Goal: Information Seeking & Learning: Check status

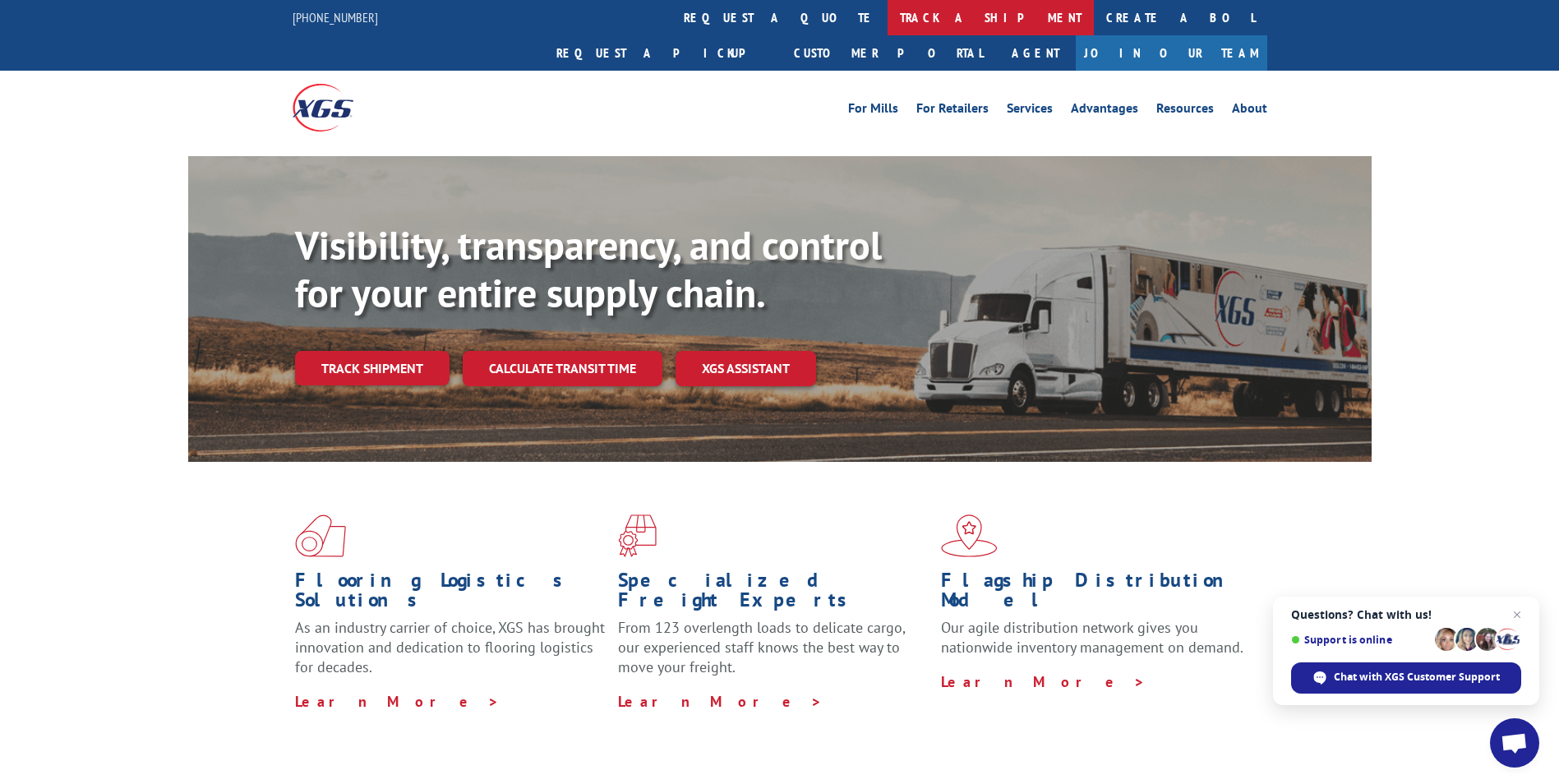
click at [888, 21] on link "track a shipment" at bounding box center [990, 17] width 206 height 35
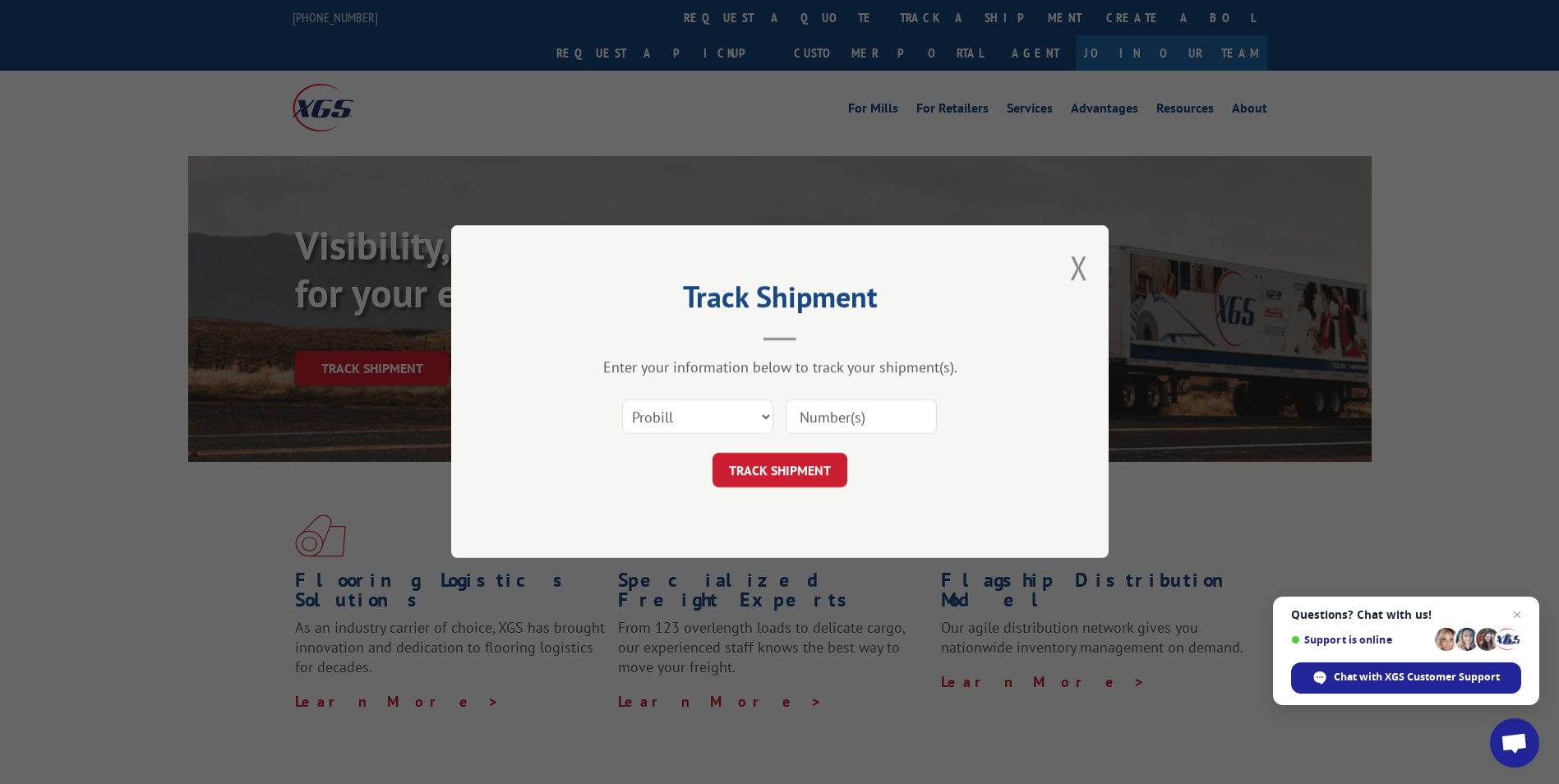
click at [841, 415] on input at bounding box center [861, 417] width 151 height 34
paste input "AA04929634"
type input "AA04929634"
click at [824, 475] on button "TRACK SHIPMENT" at bounding box center [780, 471] width 135 height 34
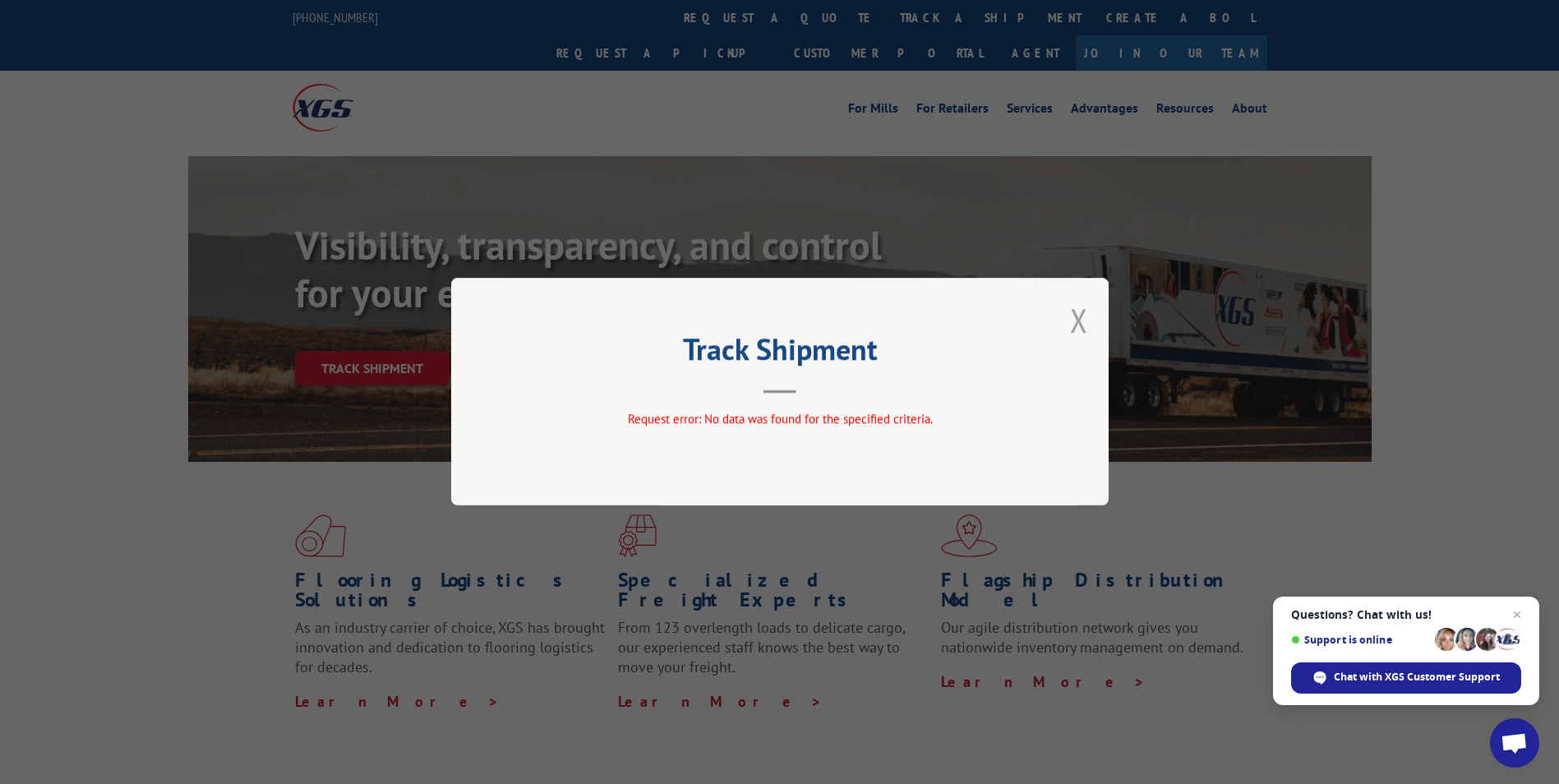
click at [1080, 322] on button "Close modal" at bounding box center [1078, 320] width 18 height 44
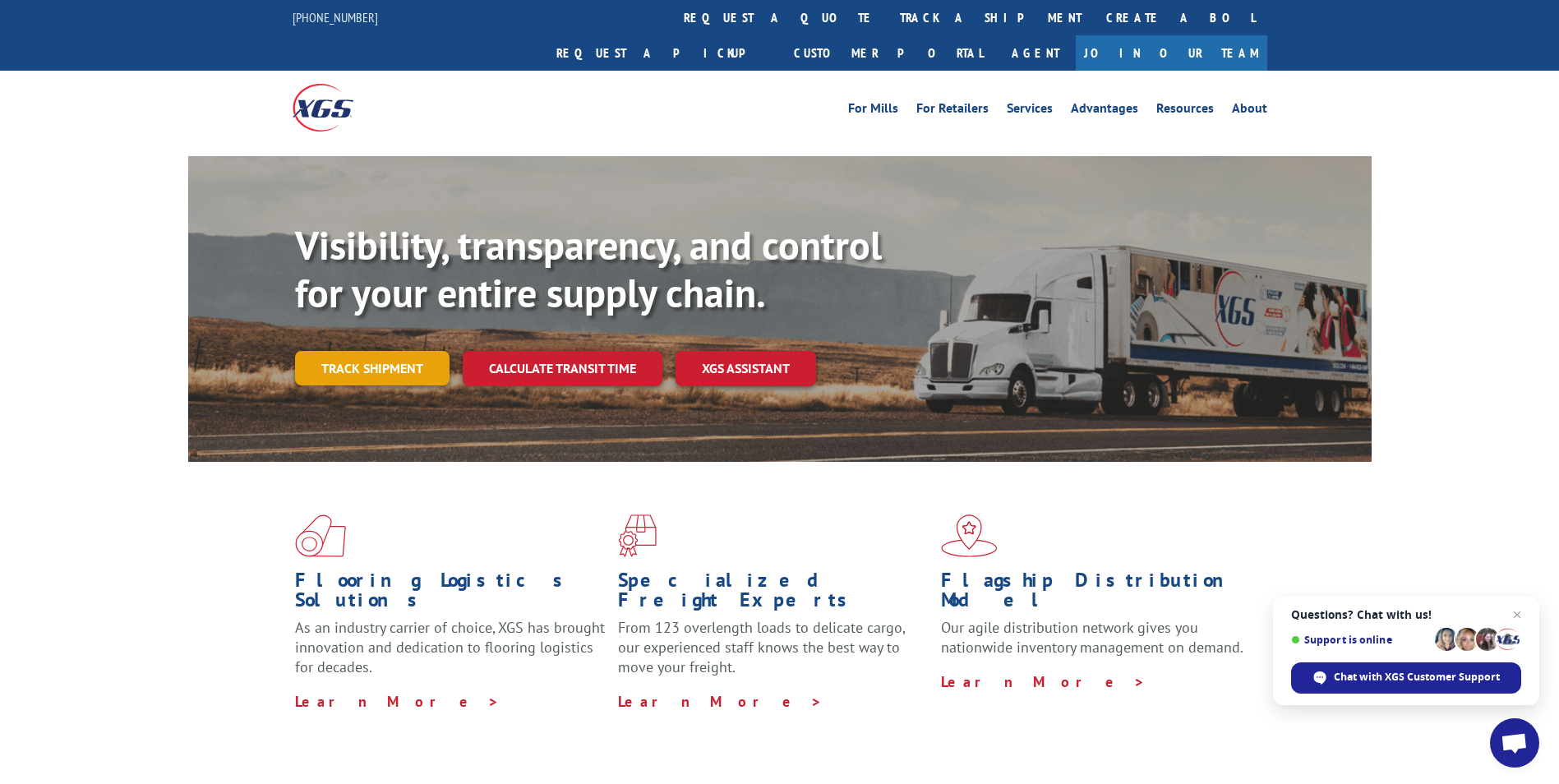
click at [345, 351] on link "Track shipment" at bounding box center [372, 368] width 155 height 34
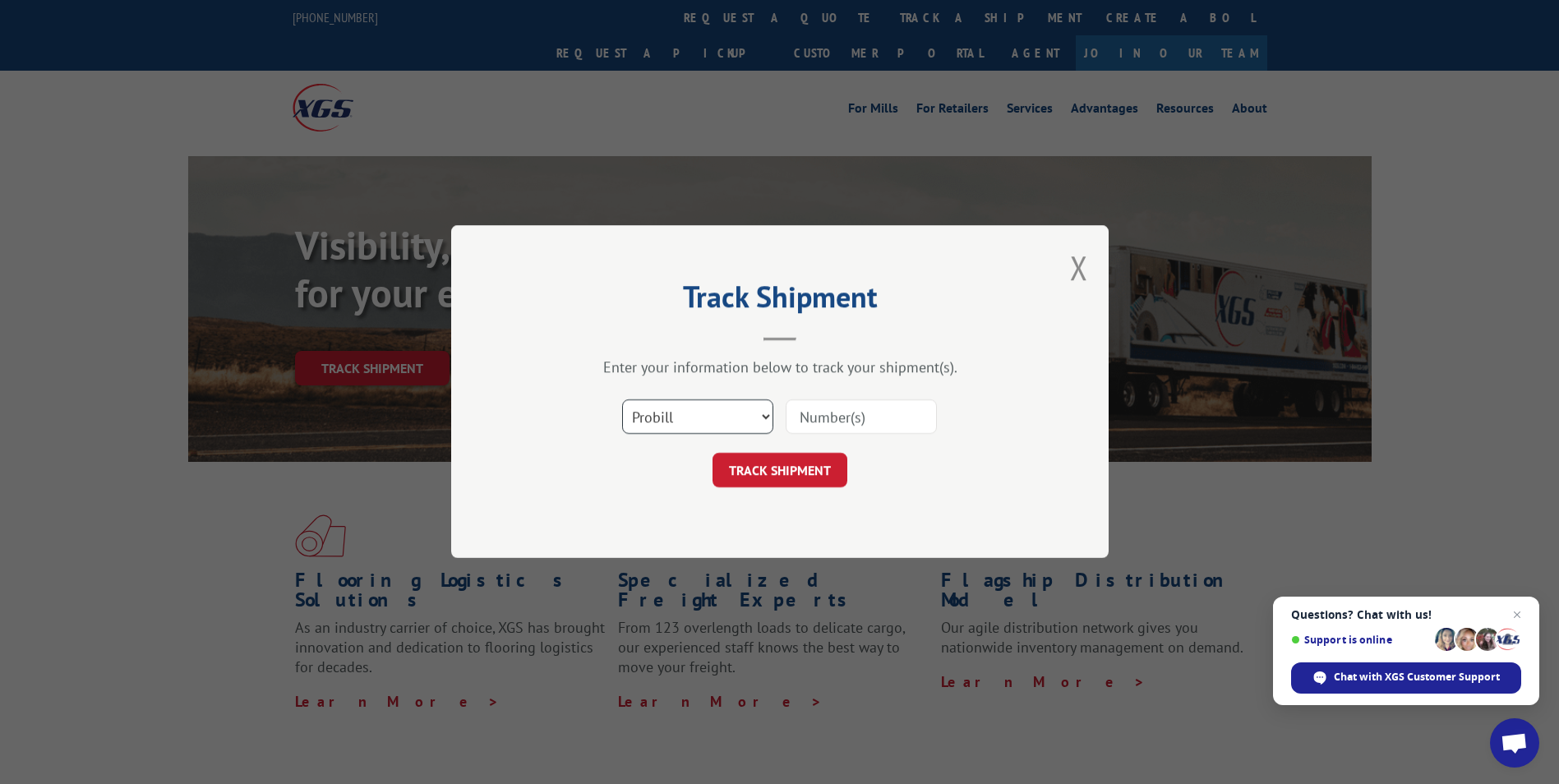
click at [644, 417] on select "Select category... Probill BOL PO" at bounding box center [698, 417] width 151 height 34
select select "bol"
click at [623, 400] on select "Select category... Probill BOL PO" at bounding box center [698, 417] width 151 height 34
click at [802, 422] on input at bounding box center [861, 417] width 151 height 34
paste input "AA04929634"
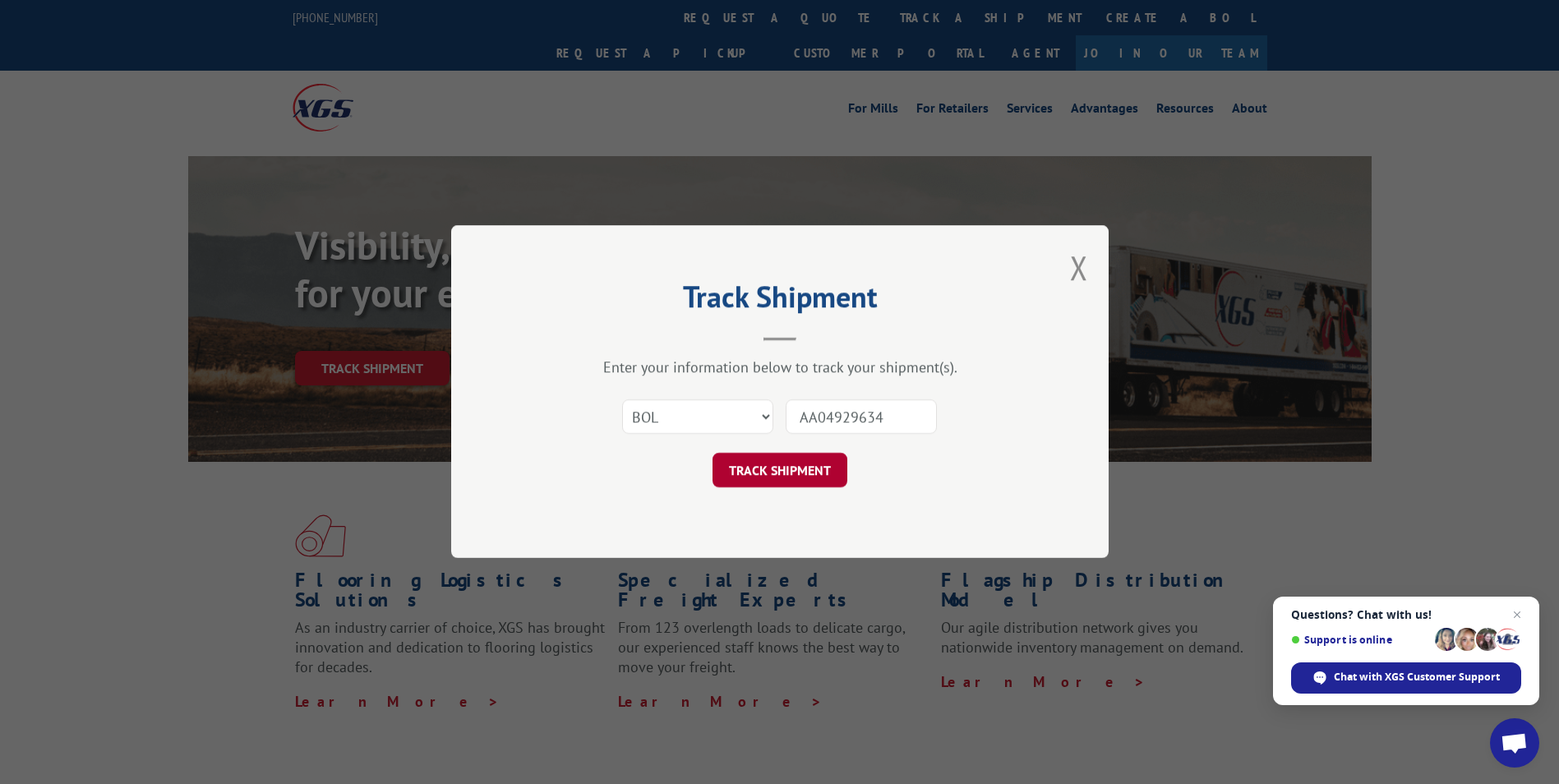
type input "AA04929634"
click at [800, 469] on button "TRACK SHIPMENT" at bounding box center [780, 471] width 135 height 34
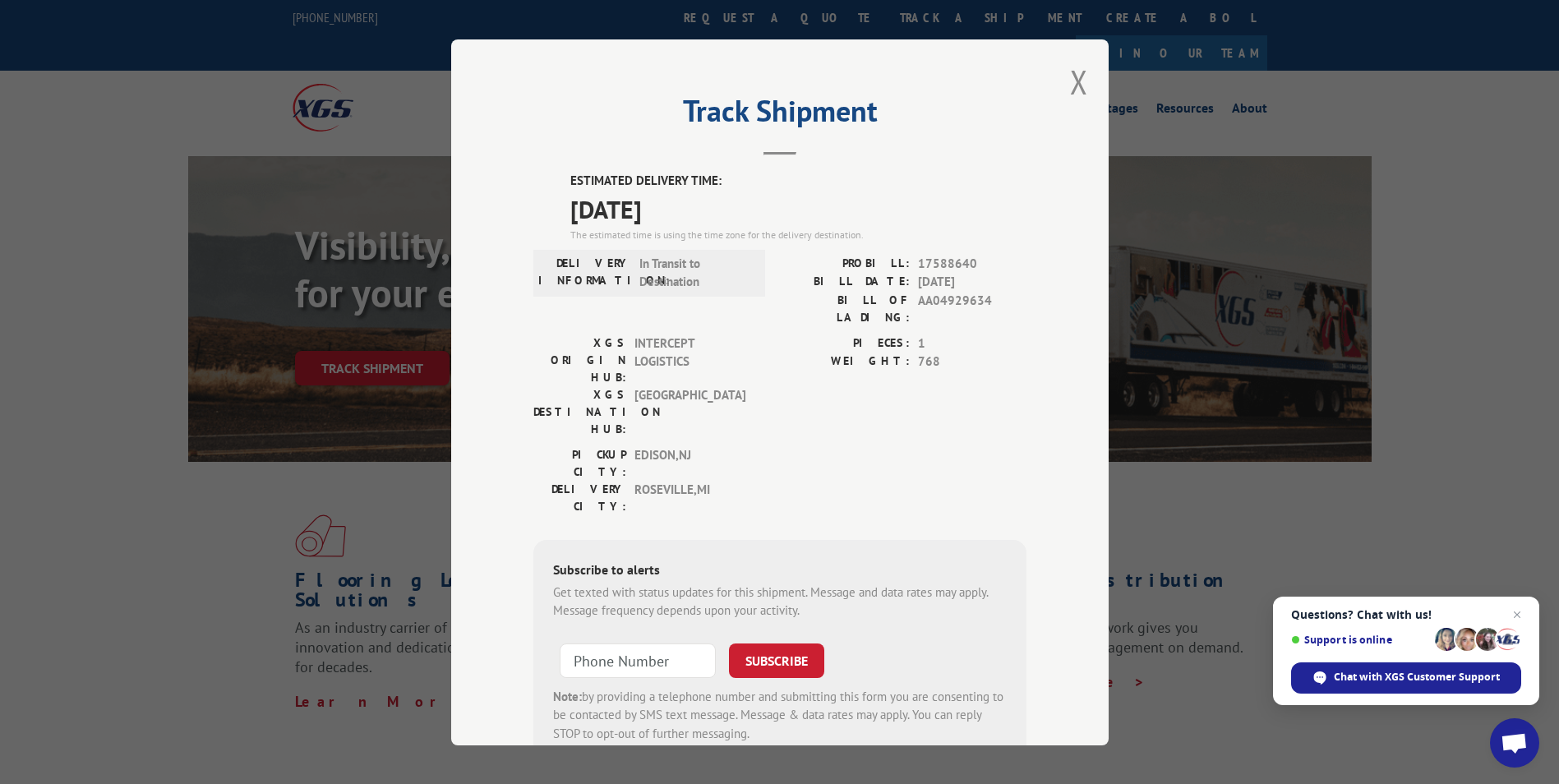
click at [675, 284] on span "In Transit to Destination" at bounding box center [695, 272] width 111 height 37
click at [92, 135] on div "Track Shipment ESTIMATED DELIVERY TIME: 09/08/2025 The estimated time is using …" at bounding box center [779, 392] width 1559 height 784
